Goal: Information Seeking & Learning: Learn about a topic

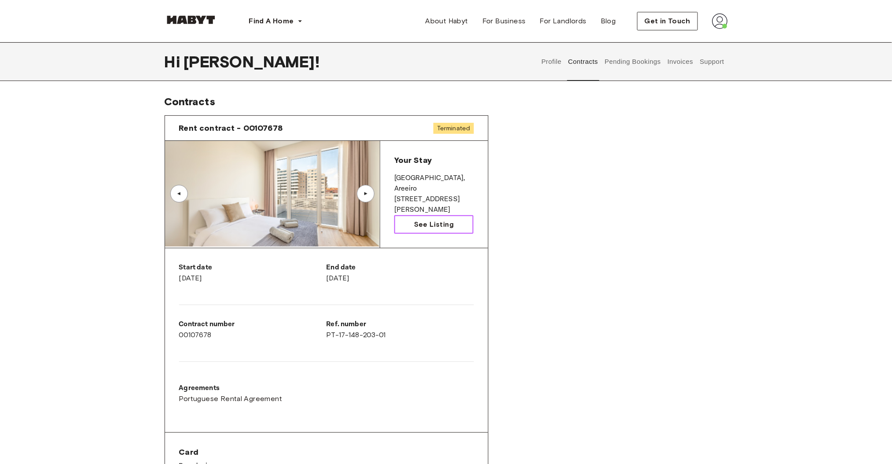
click at [417, 225] on span "See Listing" at bounding box center [434, 224] width 40 height 11
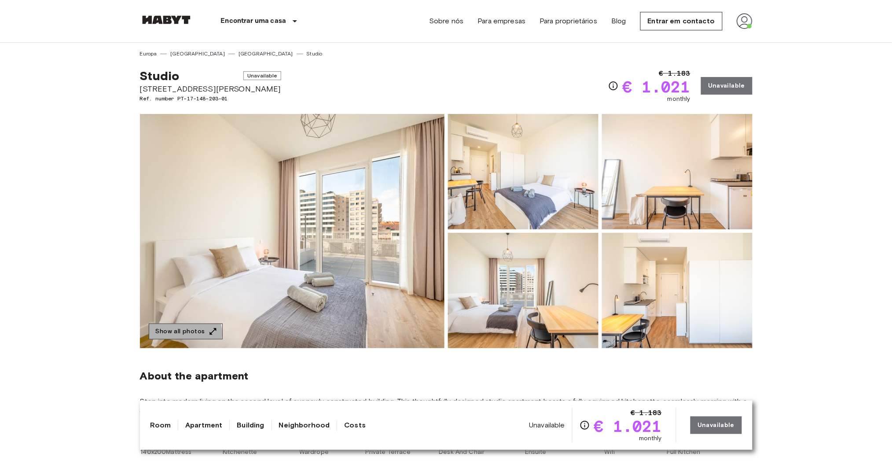
click at [183, 334] on button "Show all photos" at bounding box center [186, 332] width 74 height 16
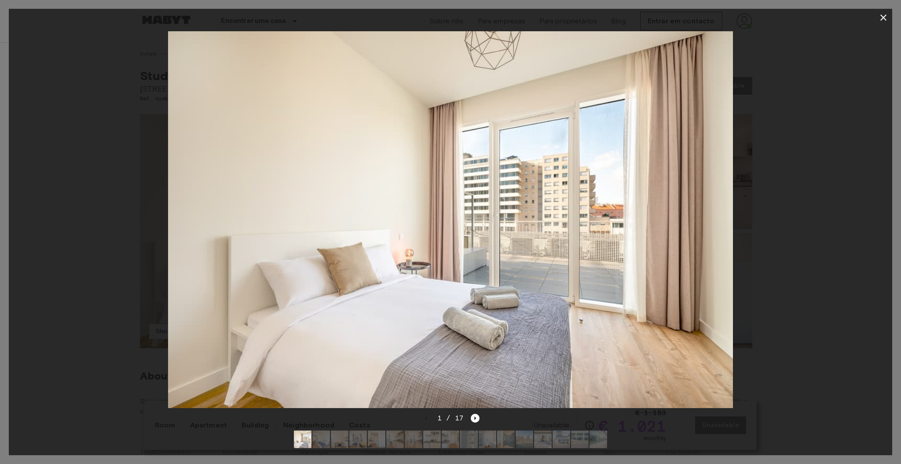
click at [319, 435] on img at bounding box center [322, 439] width 18 height 18
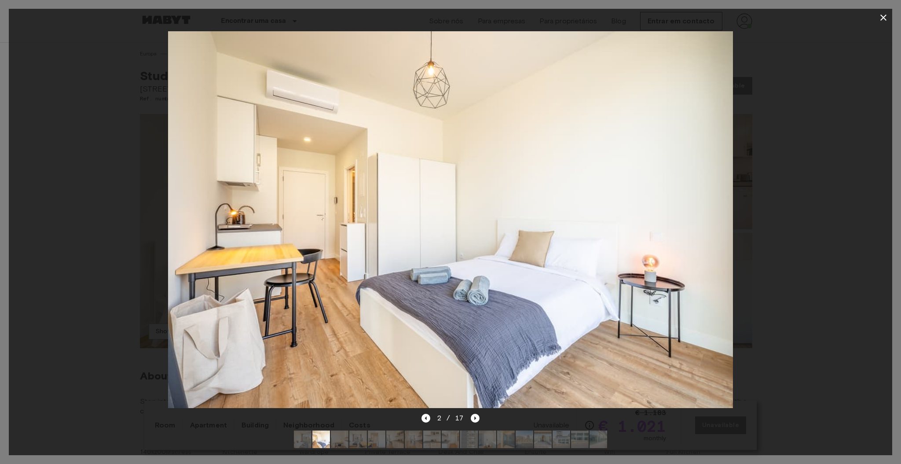
click at [349, 429] on div at bounding box center [450, 439] width 327 height 32
click at [346, 430] on img at bounding box center [340, 439] width 18 height 18
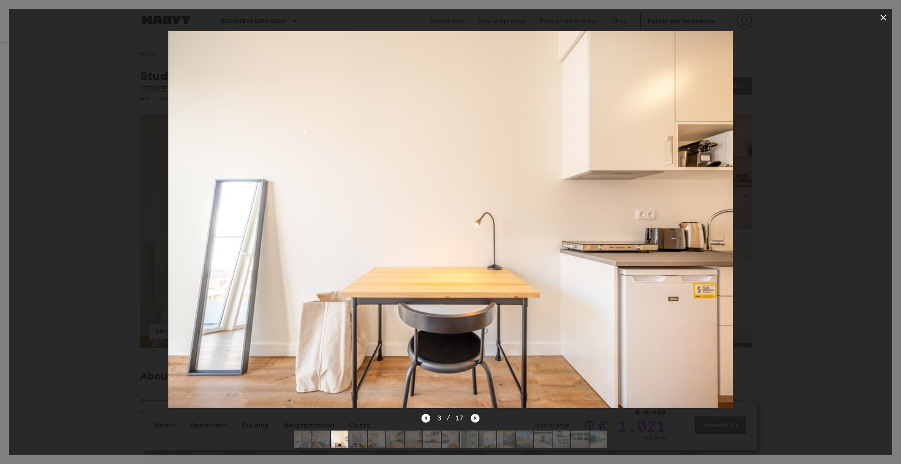
click at [478, 414] on icon "Next image" at bounding box center [475, 418] width 9 height 9
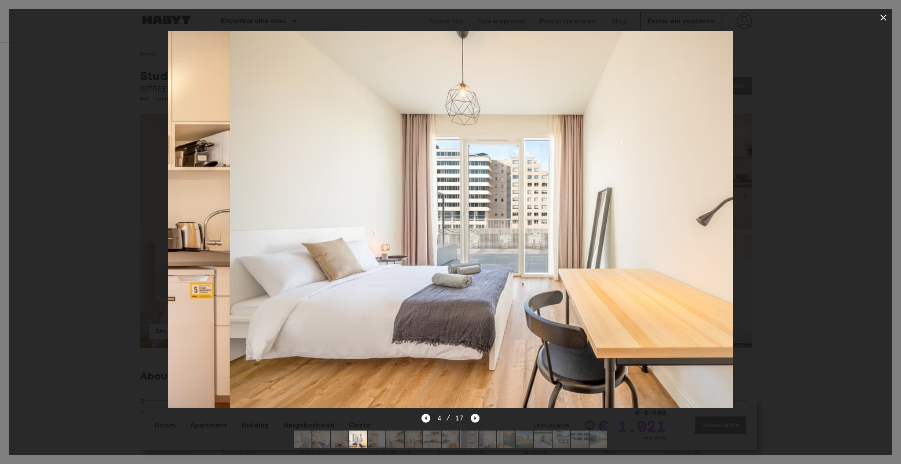
click at [478, 414] on icon "Next image" at bounding box center [475, 418] width 9 height 9
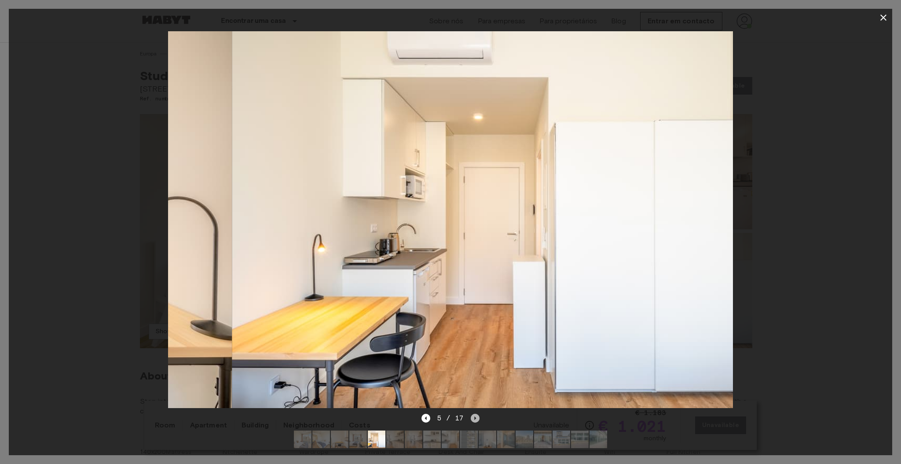
click at [478, 414] on icon "Next image" at bounding box center [475, 418] width 9 height 9
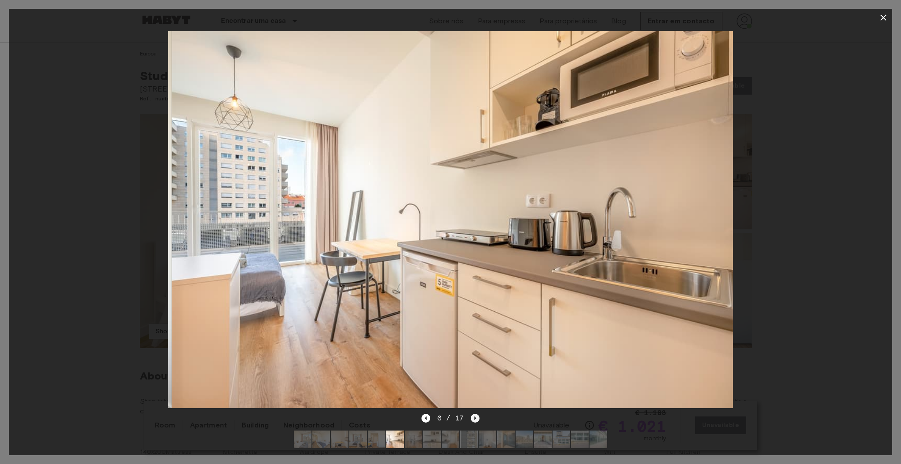
click at [478, 414] on icon "Next image" at bounding box center [475, 418] width 9 height 9
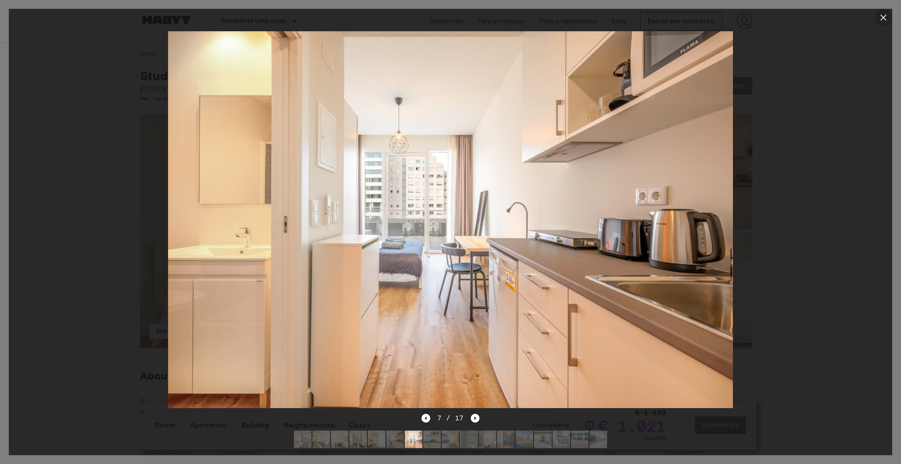
click at [883, 19] on icon "button" at bounding box center [884, 18] width 6 height 6
